Goal: Transaction & Acquisition: Purchase product/service

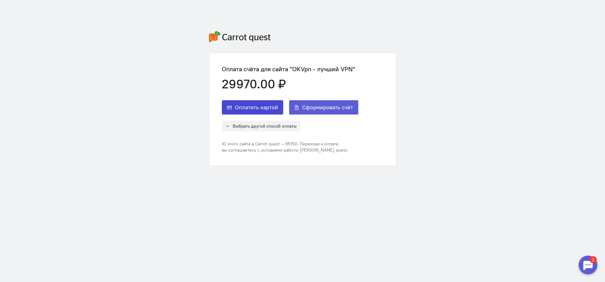
click at [256, 107] on span "Оплатить картой" at bounding box center [256, 107] width 43 height 7
click at [249, 104] on span "Оплатить картой" at bounding box center [256, 107] width 43 height 7
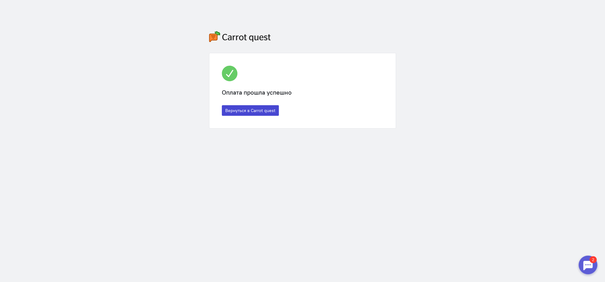
click at [267, 112] on button "Вернуться в Carrot quest" at bounding box center [250, 110] width 57 height 11
